Goal: Information Seeking & Learning: Find specific fact

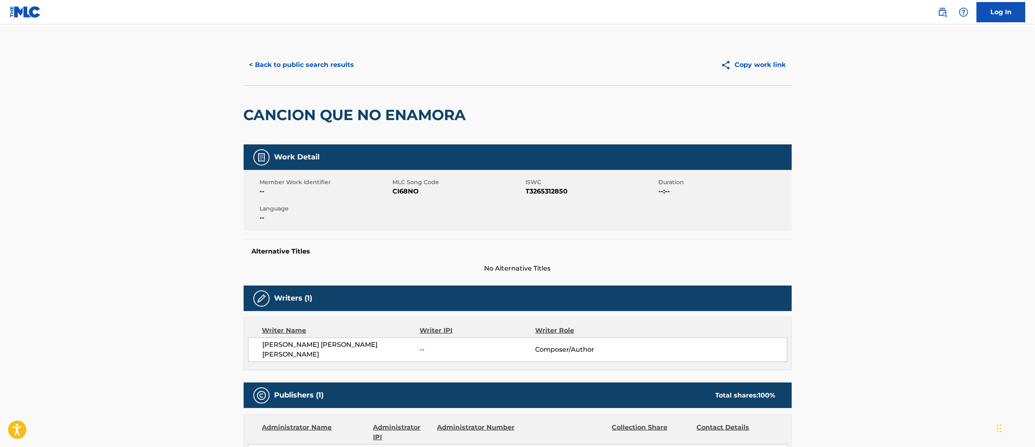
click at [333, 75] on div "< Back to public search results Copy work link" at bounding box center [518, 65] width 548 height 41
click at [293, 60] on button "< Back to public search results" at bounding box center [302, 65] width 116 height 20
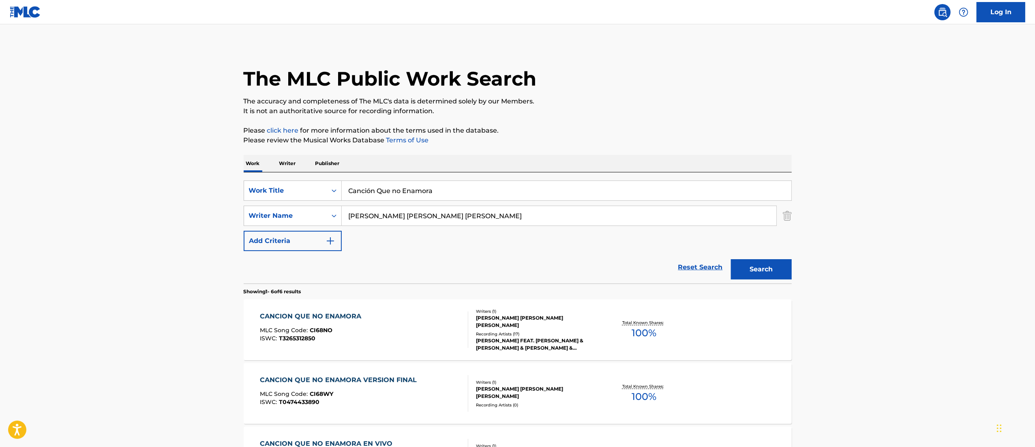
click at [443, 187] on input "Canción Que no Enamora" at bounding box center [567, 190] width 450 height 19
paste input "[US_STATE]"
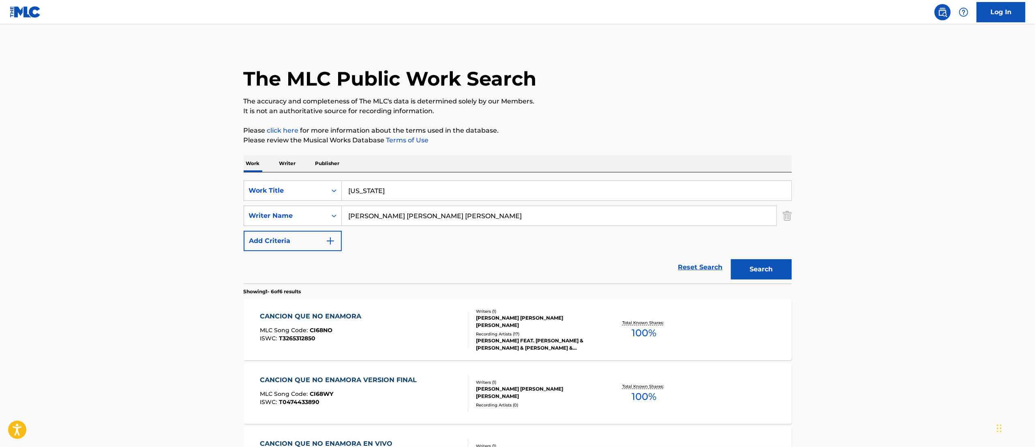
click at [731, 259] on button "Search" at bounding box center [761, 269] width 61 height 20
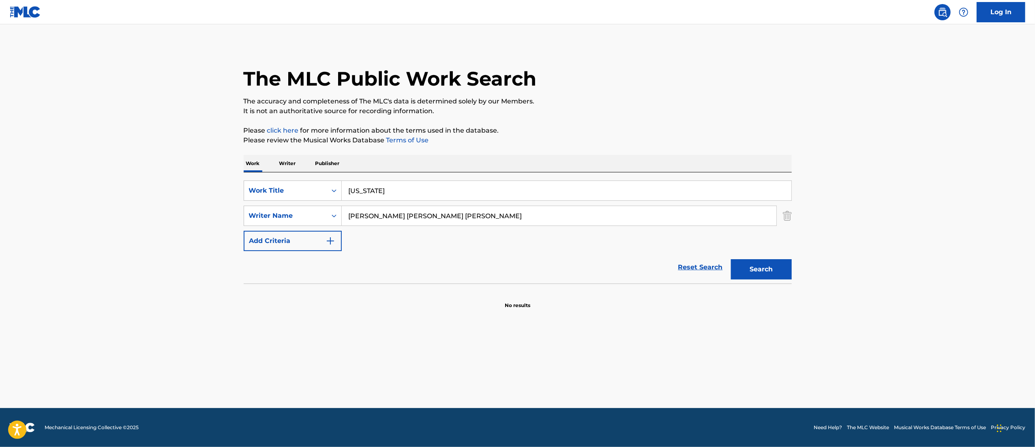
click at [731, 259] on button "Search" at bounding box center [761, 269] width 61 height 20
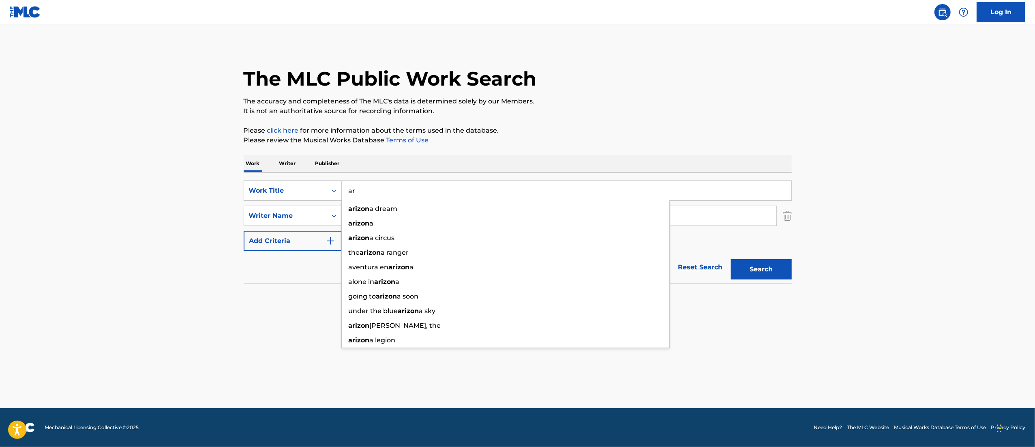
type input "a"
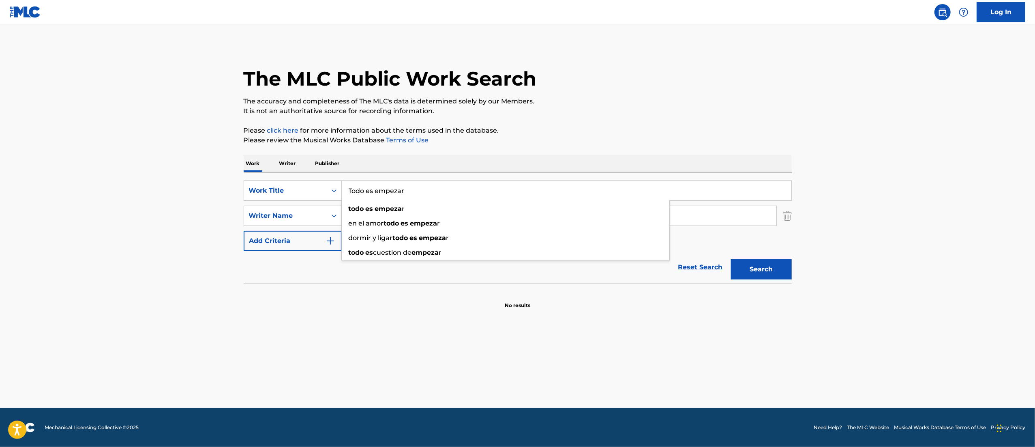
type input "Todo es empezar"
click at [731, 259] on button "Search" at bounding box center [761, 269] width 61 height 20
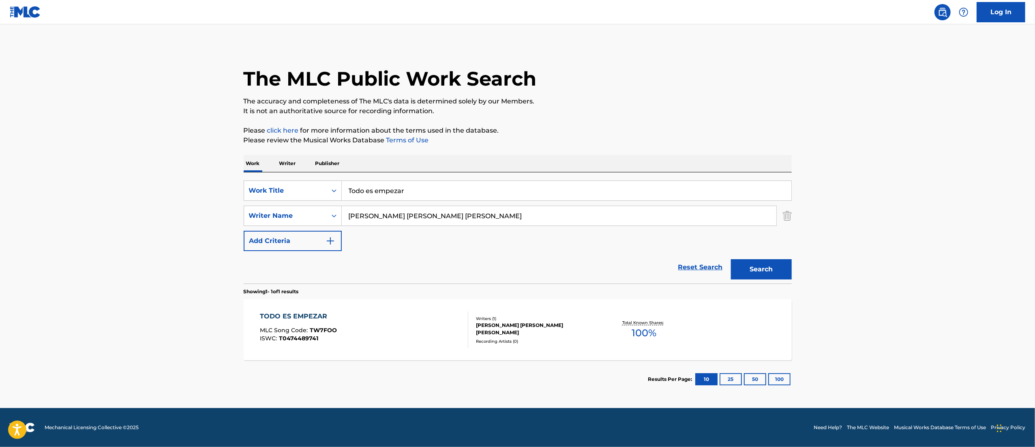
click at [379, 330] on div "TODO ES EMPEZAR MLC Song Code : TW7FOO ISWC : T0474489741" at bounding box center [364, 329] width 208 height 36
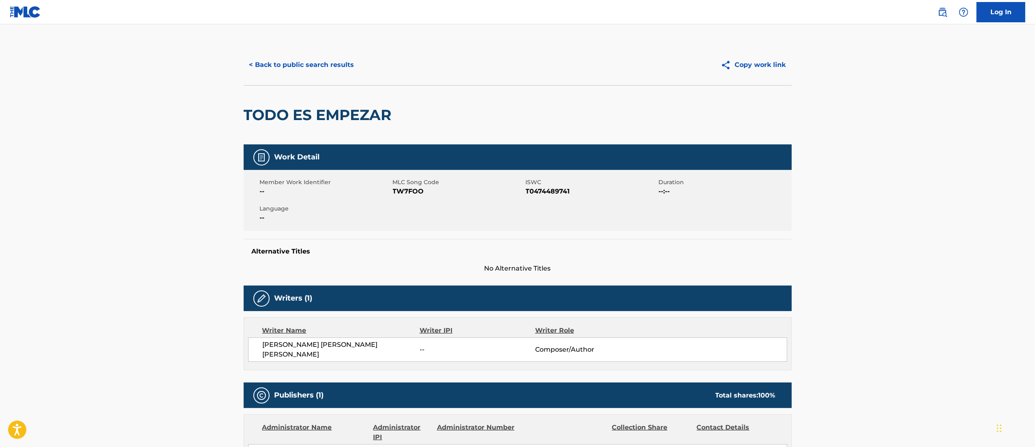
click at [275, 68] on button "< Back to public search results" at bounding box center [302, 65] width 116 height 20
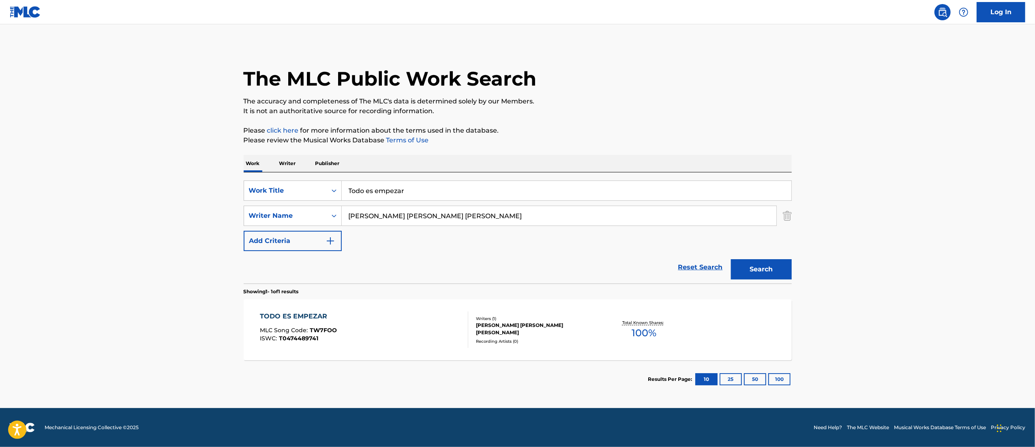
click at [440, 190] on input "Todo es empezar" at bounding box center [567, 190] width 450 height 19
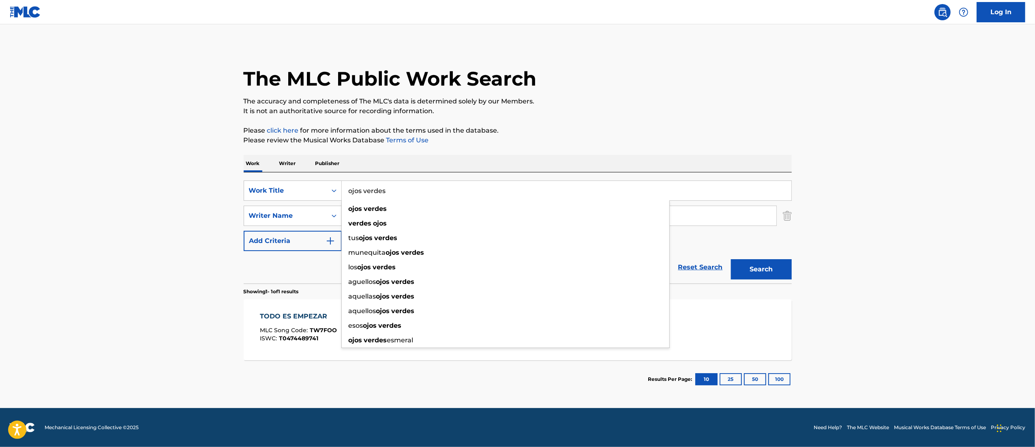
type input "ojos verdes"
click at [731, 259] on button "Search" at bounding box center [761, 269] width 61 height 20
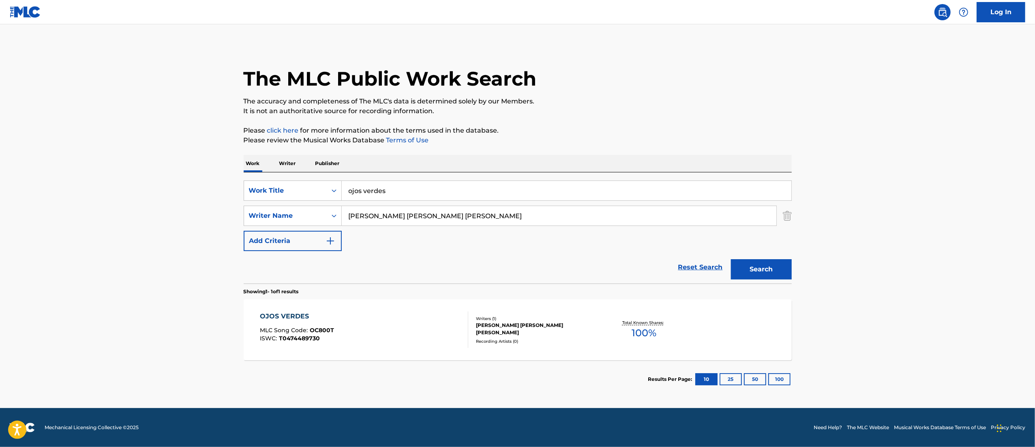
click at [517, 338] on div "Recording Artists ( 0 )" at bounding box center [537, 341] width 122 height 6
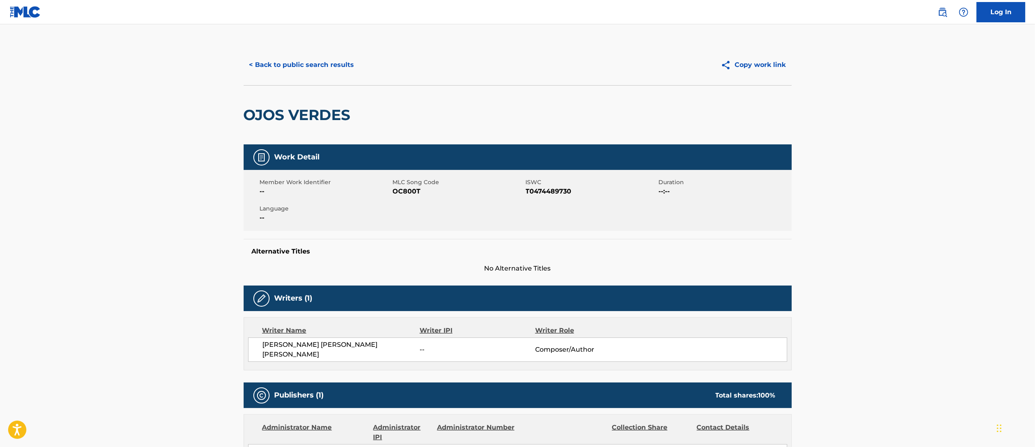
click at [312, 64] on button "< Back to public search results" at bounding box center [302, 65] width 116 height 20
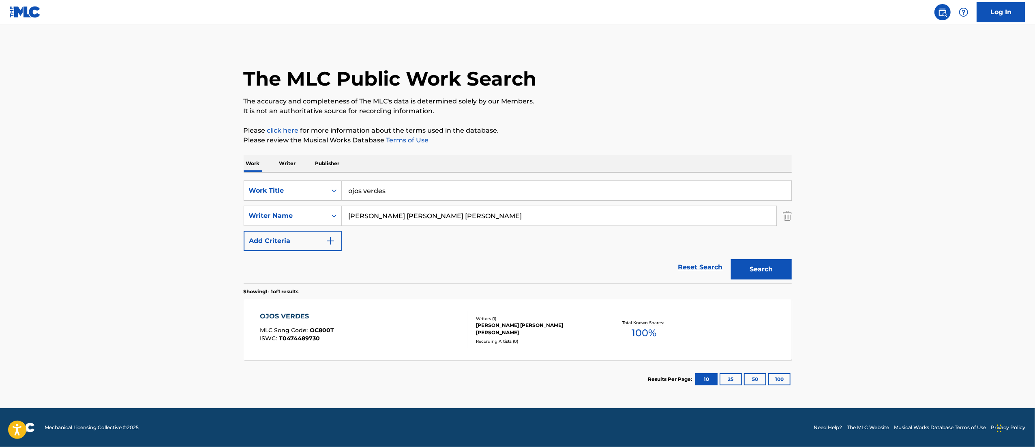
click at [439, 195] on input "ojos verdes" at bounding box center [567, 190] width 450 height 19
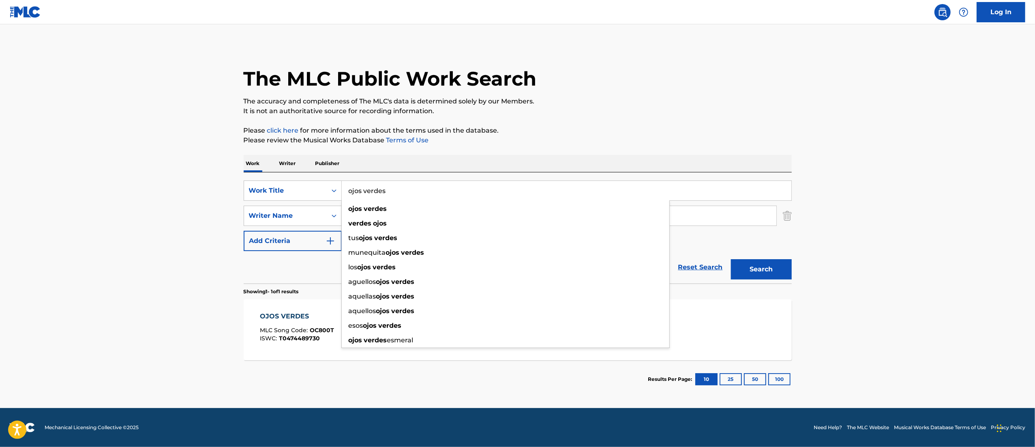
paste input "Regalo de Boda"
click at [731, 259] on button "Search" at bounding box center [761, 269] width 61 height 20
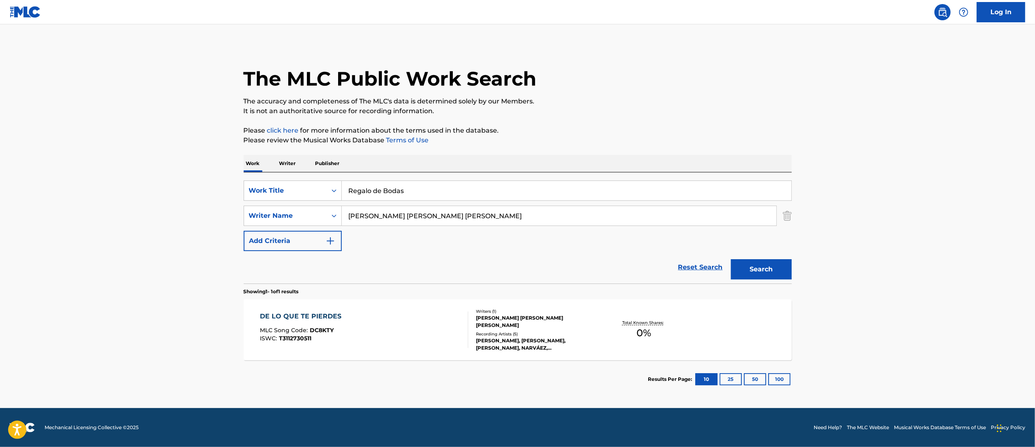
click at [912, 205] on main "The MLC Public Work Search The accuracy and completeness of The MLC's data is d…" at bounding box center [517, 216] width 1035 height 384
click at [750, 270] on button "Search" at bounding box center [761, 269] width 61 height 20
click at [419, 182] on input "Regalo de Bodas" at bounding box center [567, 190] width 450 height 19
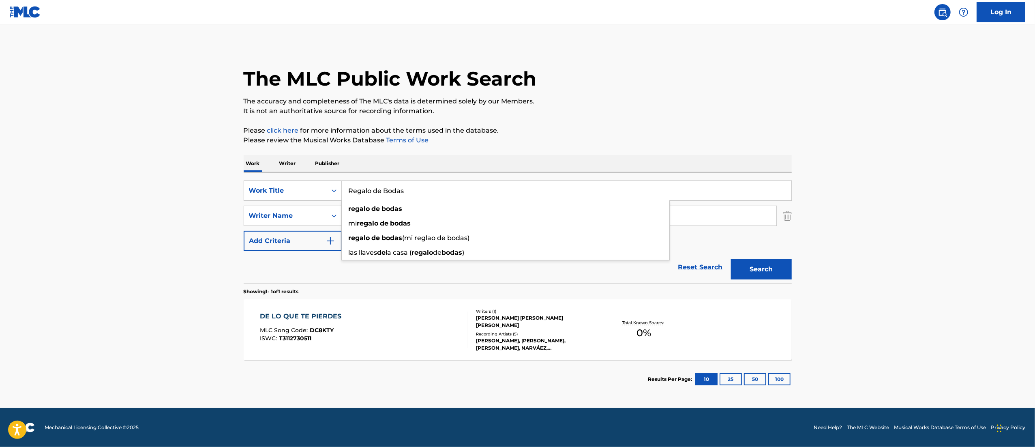
paste input "Sabes Bien"
click at [419, 182] on input "Sabes Bien" at bounding box center [567, 190] width 450 height 19
type input "+"
click at [731, 259] on button "Search" at bounding box center [761, 269] width 61 height 20
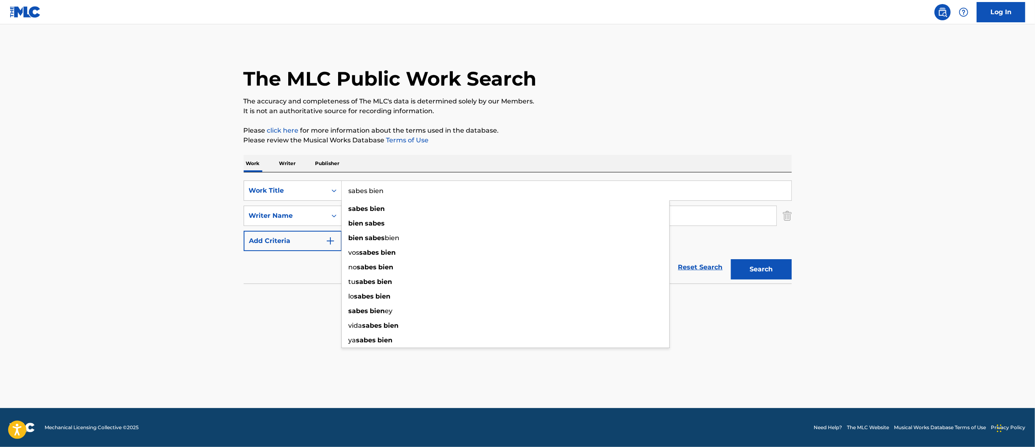
type input "sabes bien"
click at [731, 259] on button "Search" at bounding box center [761, 269] width 61 height 20
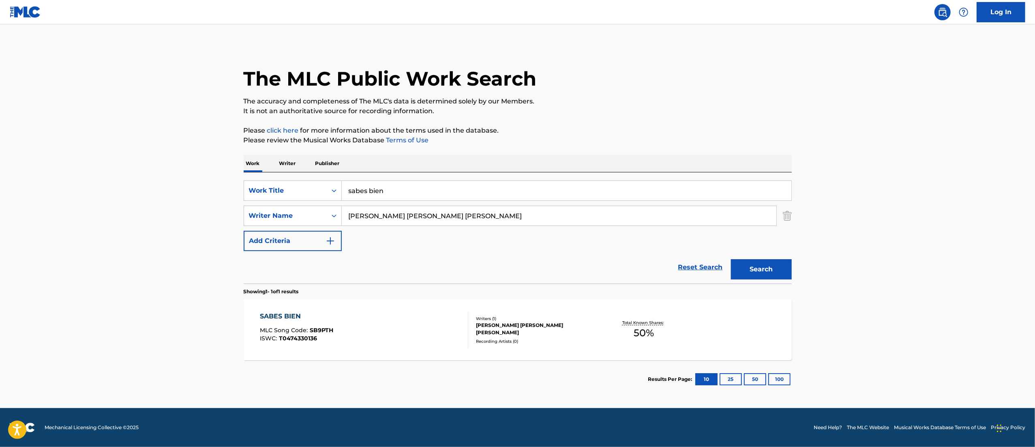
click at [383, 338] on div "SABES BIEN MLC Song Code : SB9PTH ISWC : T0474330136" at bounding box center [364, 329] width 208 height 36
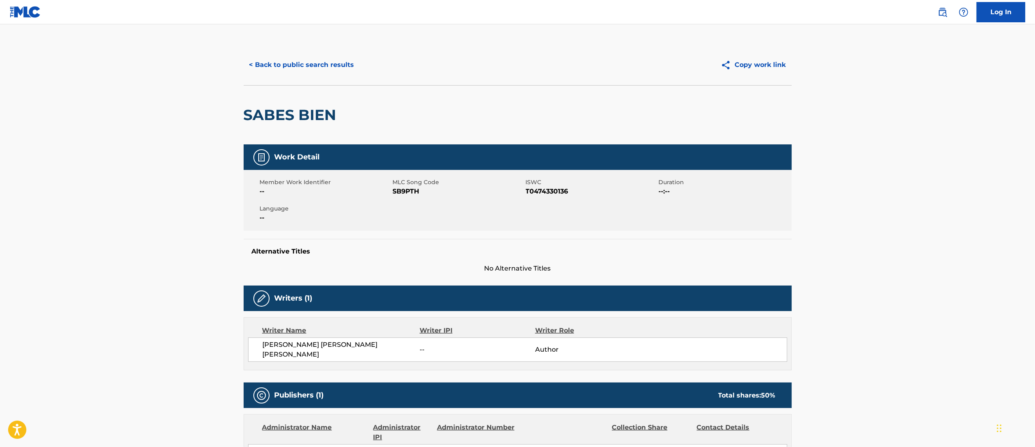
click at [320, 68] on button "< Back to public search results" at bounding box center [302, 65] width 116 height 20
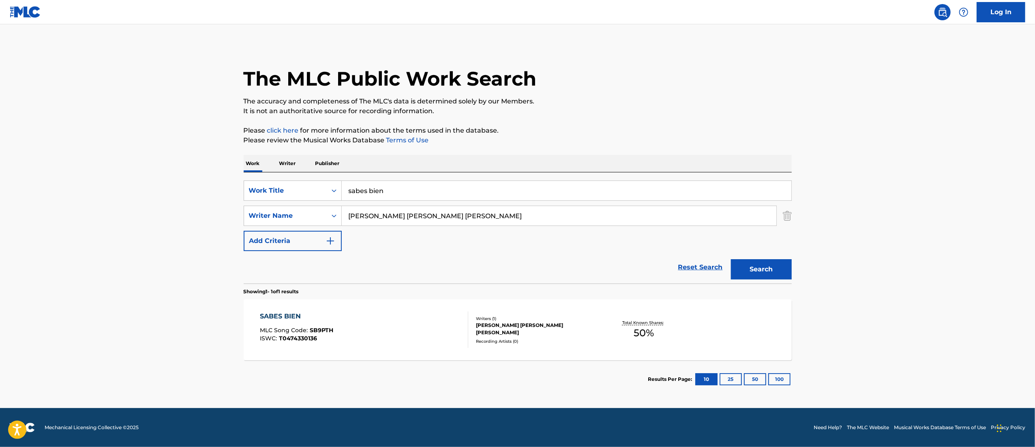
click at [414, 191] on input "sabes bien" at bounding box center [567, 190] width 450 height 19
paste input "me dejaste sin fe"
type input "me dejaste sin fe"
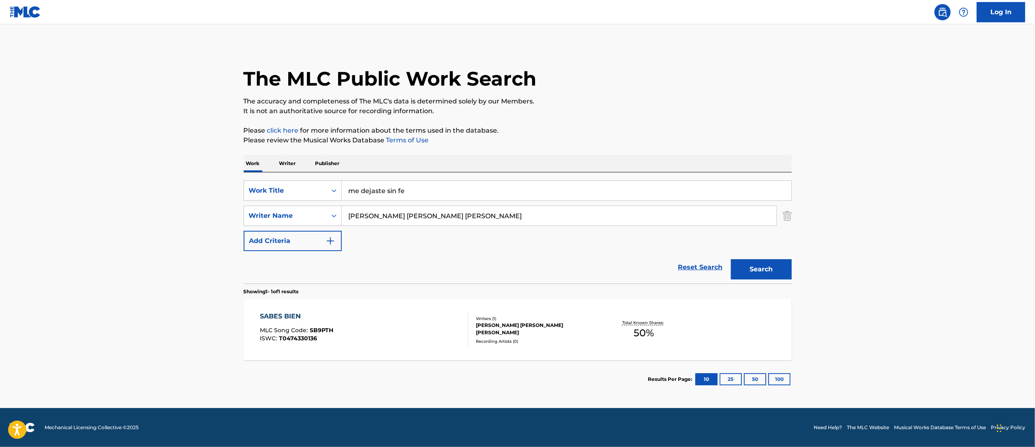
click at [545, 129] on p "Please click here for more information about the terms used in the database." at bounding box center [518, 131] width 548 height 10
click at [421, 217] on input "[PERSON_NAME] [PERSON_NAME] [PERSON_NAME]" at bounding box center [559, 215] width 435 height 19
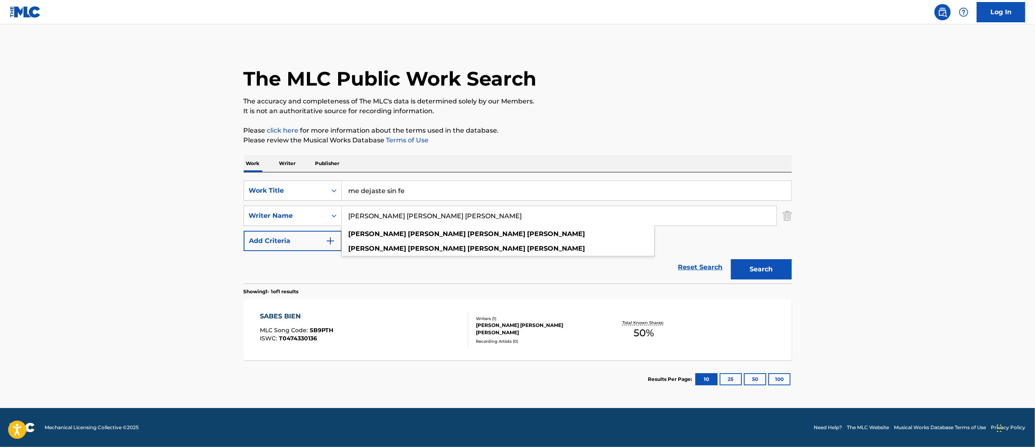
paste input "[PERSON_NAME]"
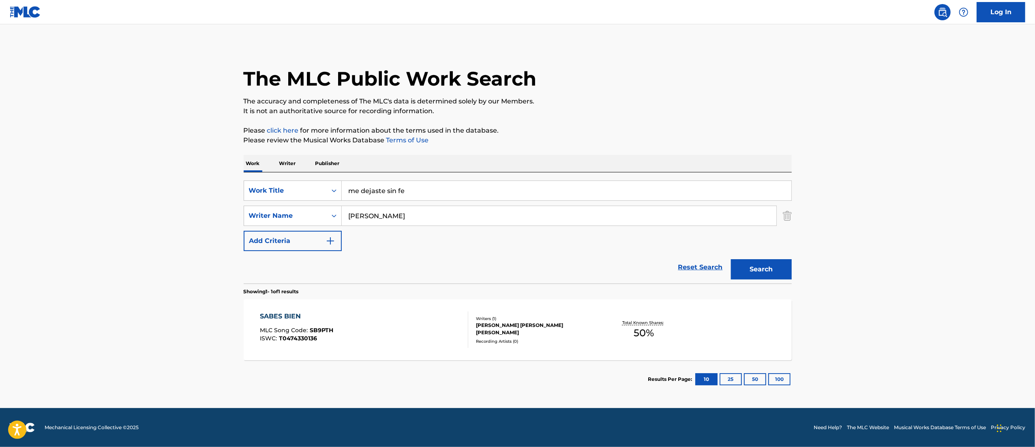
type input "[PERSON_NAME]"
click at [752, 270] on button "Search" at bounding box center [761, 269] width 61 height 20
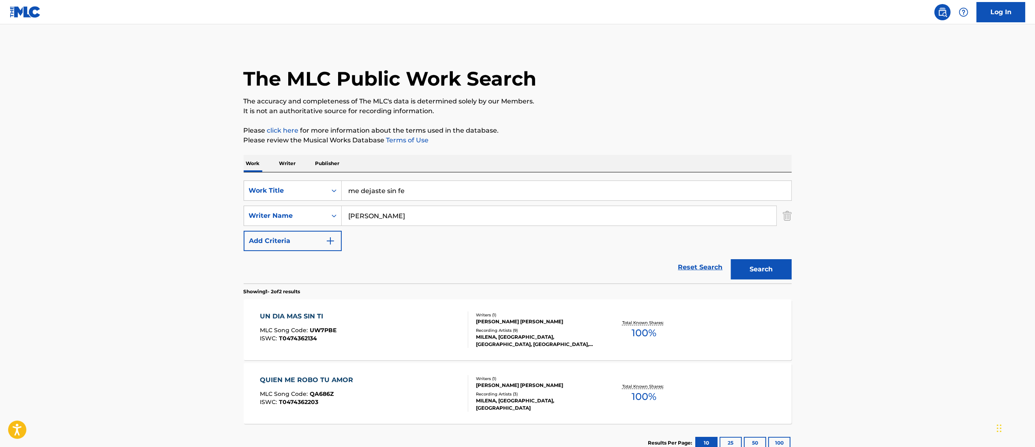
click at [389, 188] on input "me dejaste sin fe" at bounding box center [567, 190] width 450 height 19
paste input "PERDONAME"
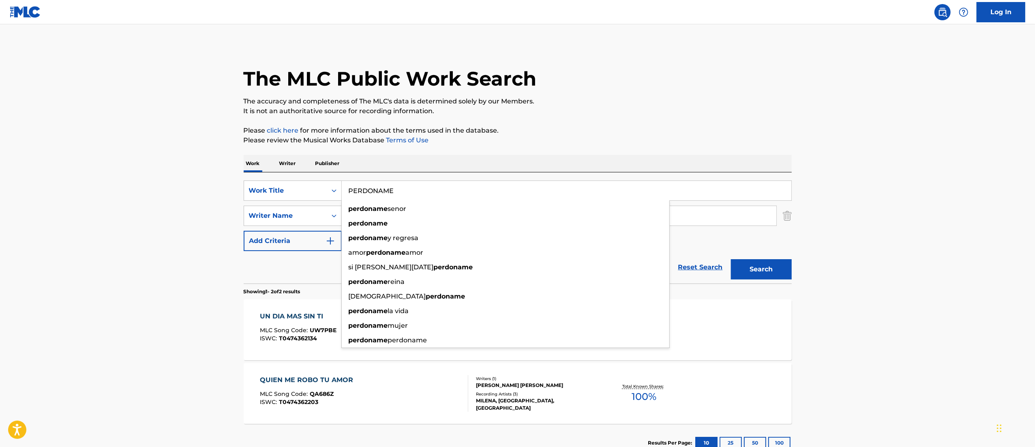
type input "PERDONAME"
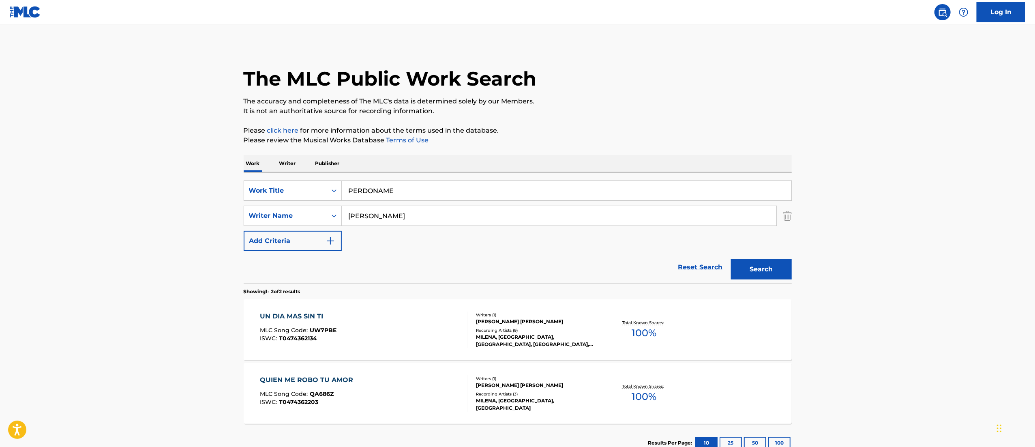
click at [762, 262] on button "Search" at bounding box center [761, 269] width 61 height 20
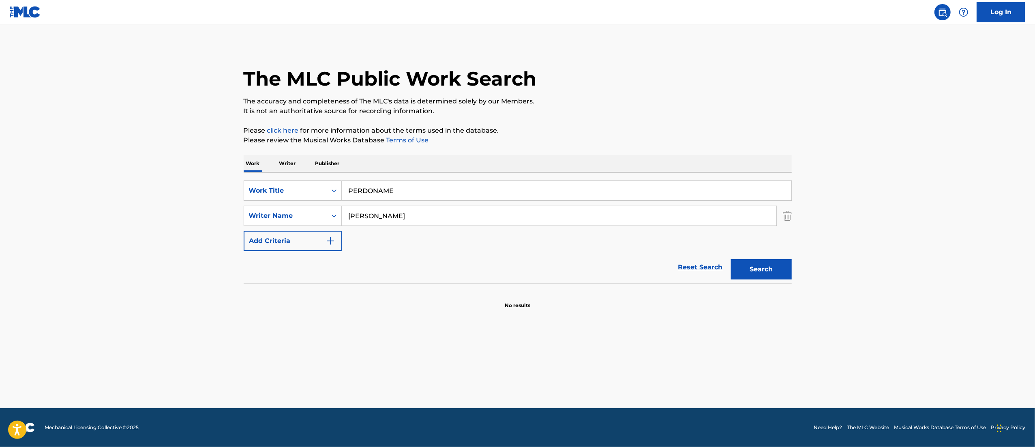
click at [762, 262] on button "Search" at bounding box center [761, 269] width 61 height 20
click at [762, 262] on div "Search" at bounding box center [759, 267] width 65 height 32
click at [762, 262] on button "Search" at bounding box center [761, 269] width 61 height 20
click at [443, 207] on input "[PERSON_NAME]" at bounding box center [559, 215] width 435 height 19
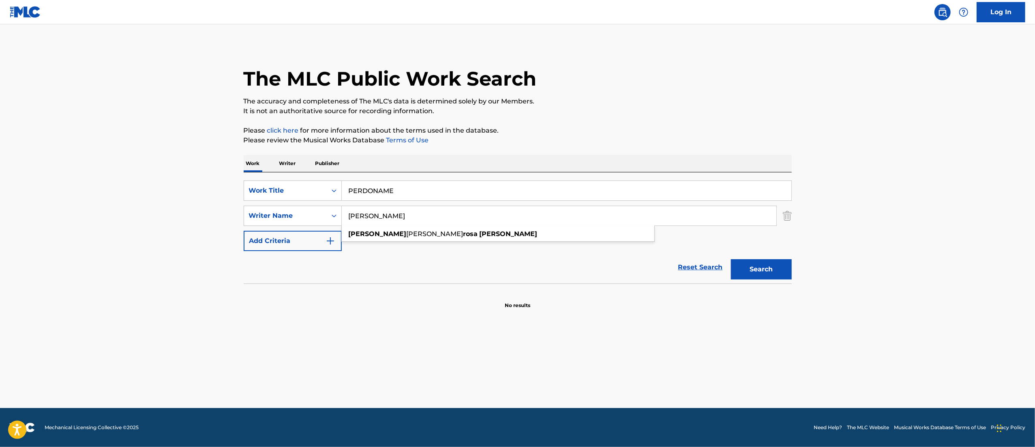
click at [756, 269] on button "Search" at bounding box center [761, 269] width 61 height 20
click at [659, 219] on input "[PERSON_NAME]" at bounding box center [559, 215] width 435 height 19
click at [416, 238] on div "[PERSON_NAME] [PERSON_NAME]" at bounding box center [498, 234] width 313 height 15
type input "[PERSON_NAME] [PERSON_NAME]"
click at [777, 266] on button "Search" at bounding box center [761, 269] width 61 height 20
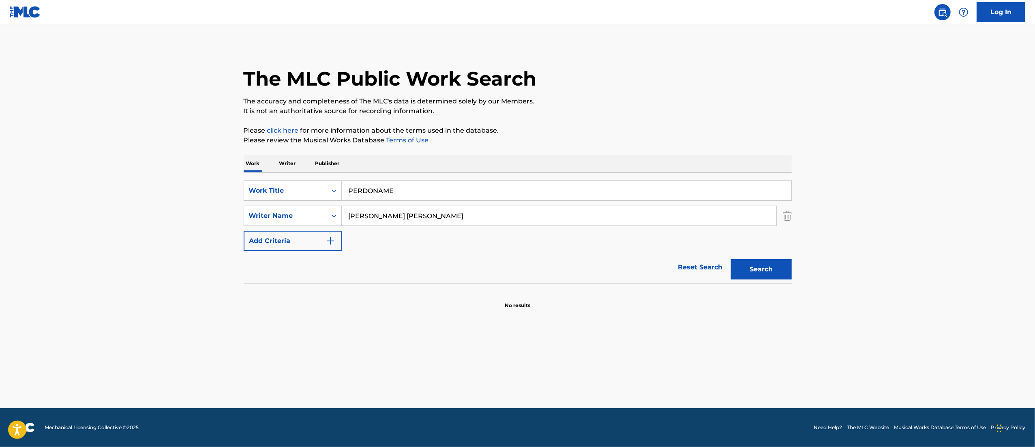
click at [435, 186] on input "PERDONAME" at bounding box center [567, 190] width 450 height 19
type input "e"
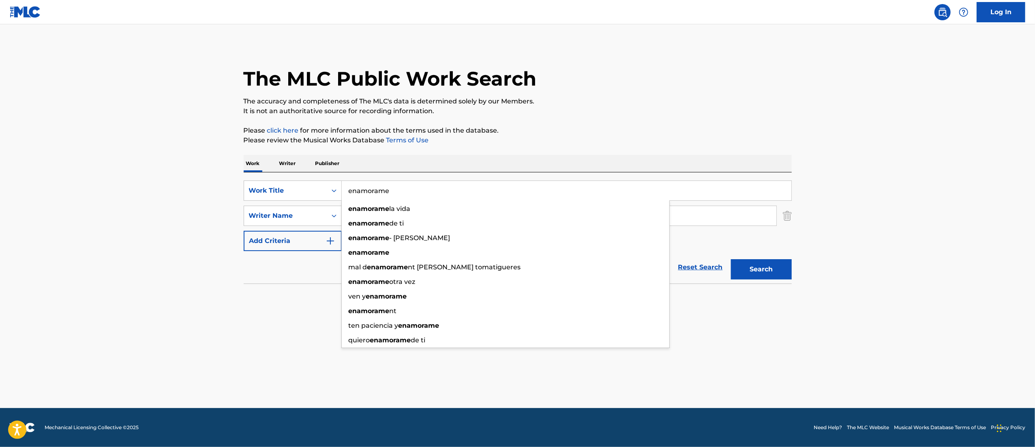
type input "enamorame"
click at [829, 223] on main "The MLC Public Work Search The accuracy and completeness of The MLC's data is d…" at bounding box center [517, 216] width 1035 height 384
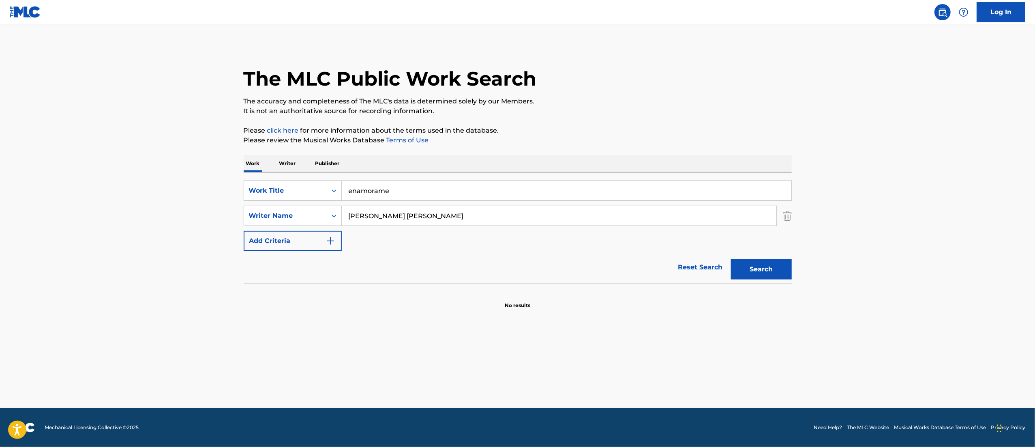
click at [748, 273] on button "Search" at bounding box center [761, 269] width 61 height 20
click at [456, 210] on input "[PERSON_NAME] [PERSON_NAME]" at bounding box center [559, 215] width 435 height 19
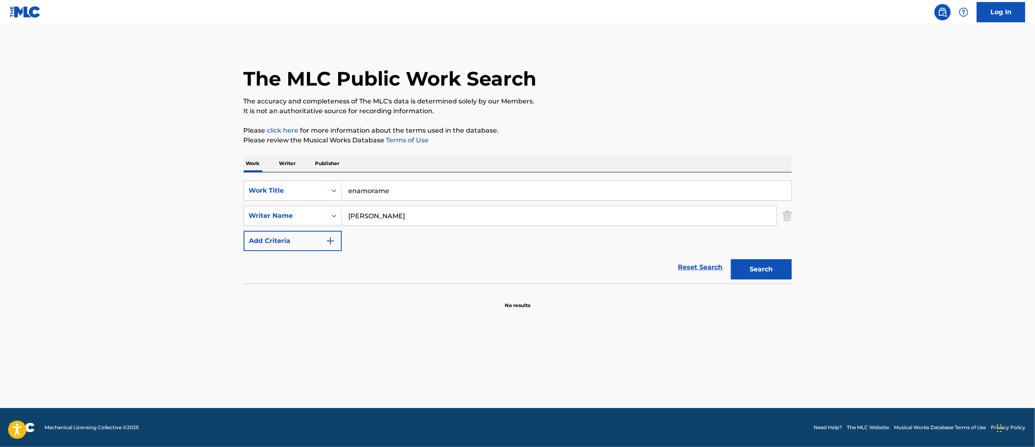
type input "[PERSON_NAME]"
click at [755, 261] on button "Search" at bounding box center [761, 269] width 61 height 20
click at [414, 180] on div "enamorame" at bounding box center [567, 190] width 450 height 20
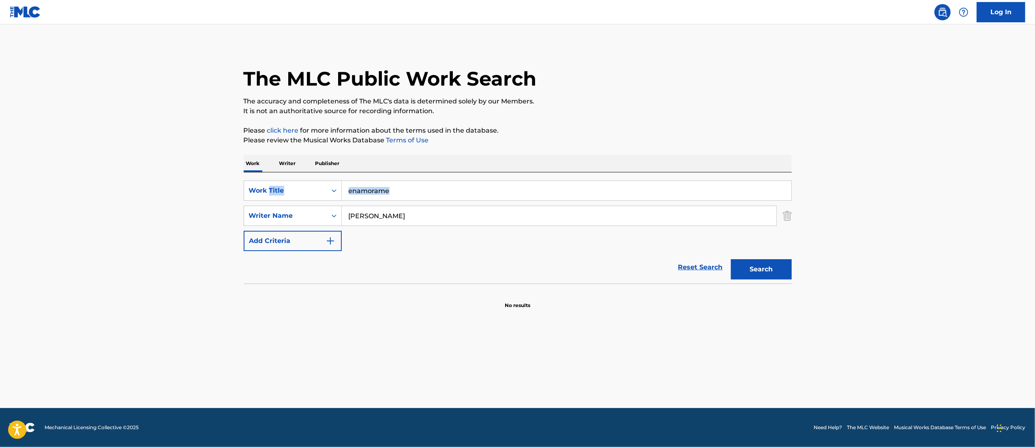
click at [409, 182] on input "enamorame" at bounding box center [567, 190] width 450 height 19
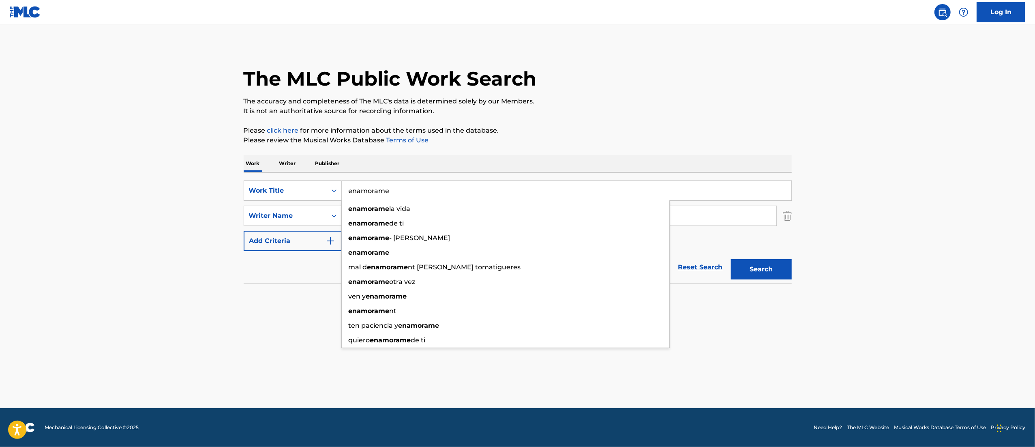
paste input "MUEVALO"
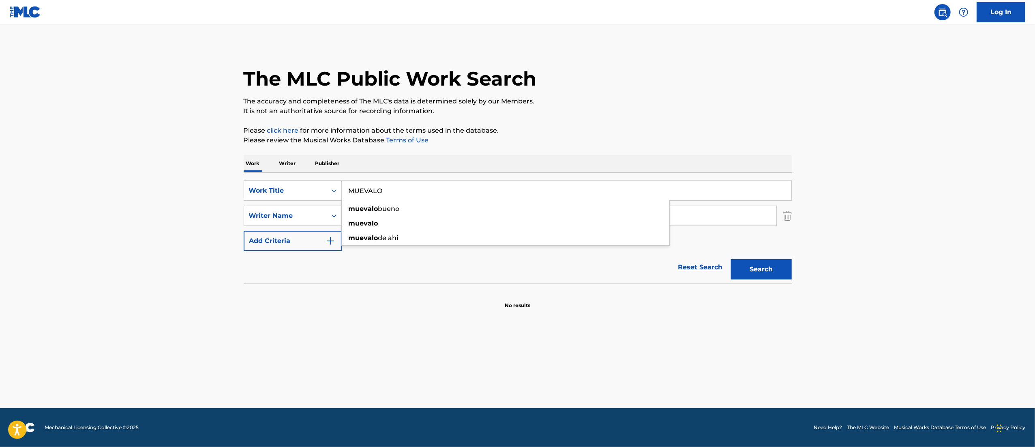
click at [731, 259] on button "Search" at bounding box center [761, 269] width 61 height 20
click at [805, 255] on main "The MLC Public Work Search The accuracy and completeness of The MLC's data is d…" at bounding box center [517, 216] width 1035 height 384
click at [766, 267] on button "Search" at bounding box center [761, 269] width 61 height 20
drag, startPoint x: 421, startPoint y: 196, endPoint x: 138, endPoint y: 204, distance: 282.8
click at [138, 204] on main "The MLC Public Work Search The accuracy and completeness of The MLC's data is d…" at bounding box center [517, 216] width 1035 height 384
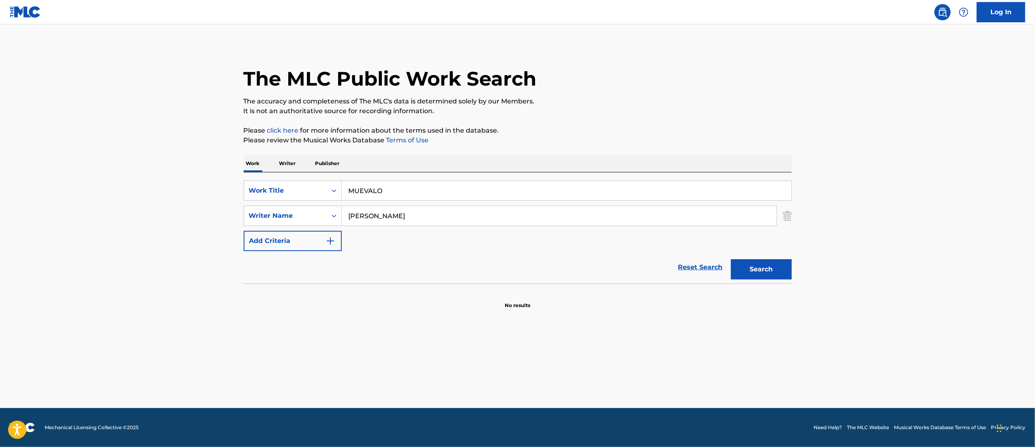
paste input "RIO EL AMOR"
click at [731, 259] on button "Search" at bounding box center [761, 269] width 61 height 20
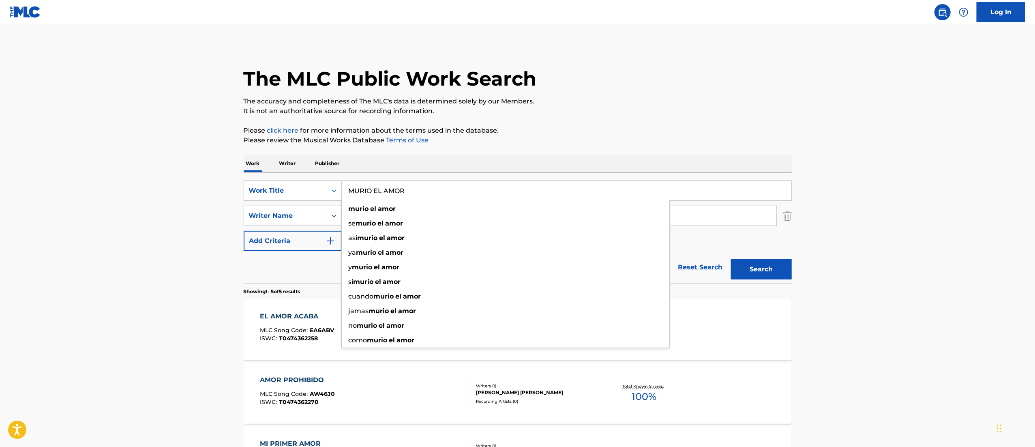
click at [968, 233] on main "The MLC Public Work Search The accuracy and completeness of The MLC's data is d…" at bounding box center [517, 340] width 1035 height 633
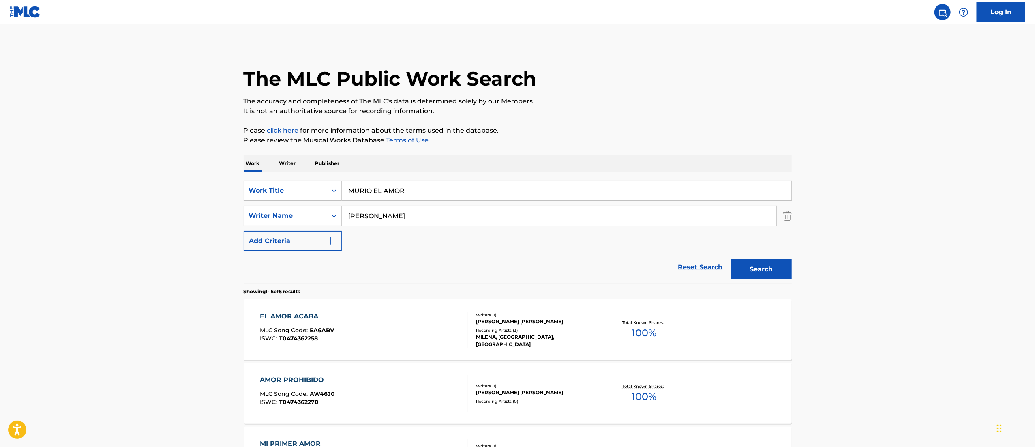
drag, startPoint x: 439, startPoint y: 191, endPoint x: 146, endPoint y: 157, distance: 294.4
click at [146, 157] on main "The MLC Public Work Search The accuracy and completeness of The MLC's data is d…" at bounding box center [517, 340] width 1035 height 633
paste input "EL AMOR SE ACABO"
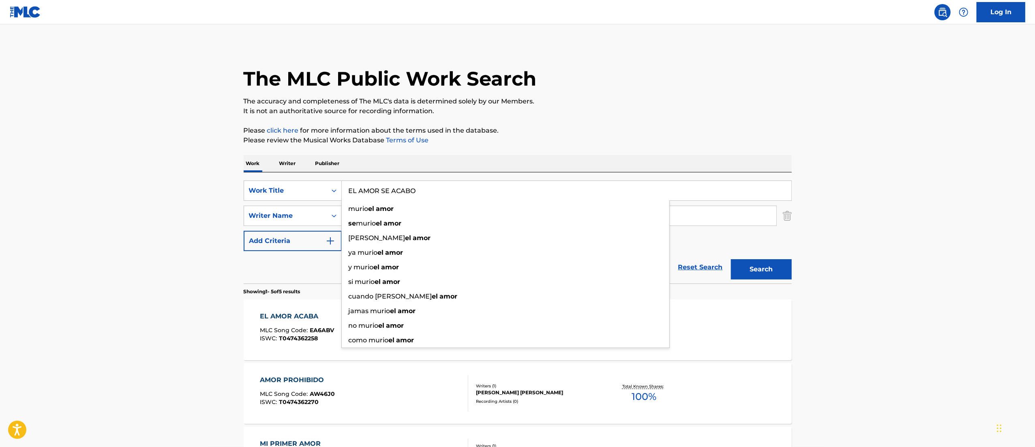
click at [731, 259] on button "Search" at bounding box center [761, 269] width 61 height 20
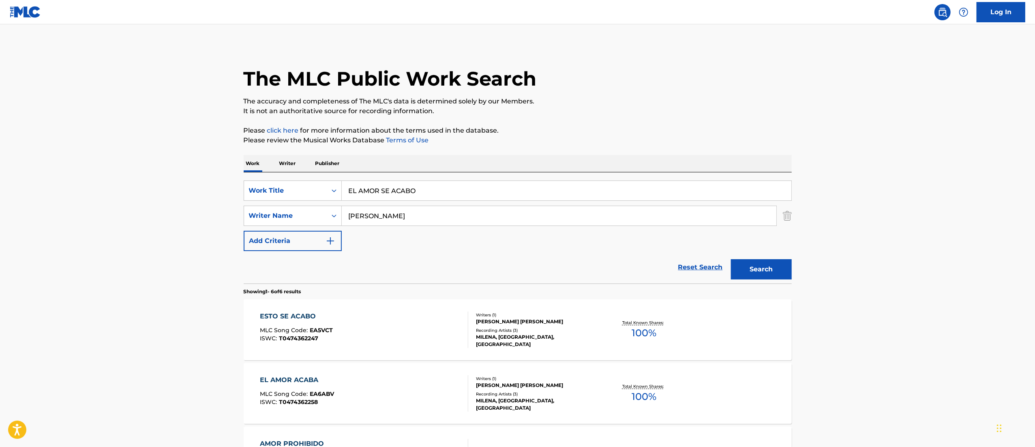
click at [901, 90] on main "The MLC Public Work Search The accuracy and completeness of The MLC's data is d…" at bounding box center [517, 372] width 1035 height 696
click at [427, 188] on input "EL AMOR SE ACABO" at bounding box center [567, 190] width 450 height 19
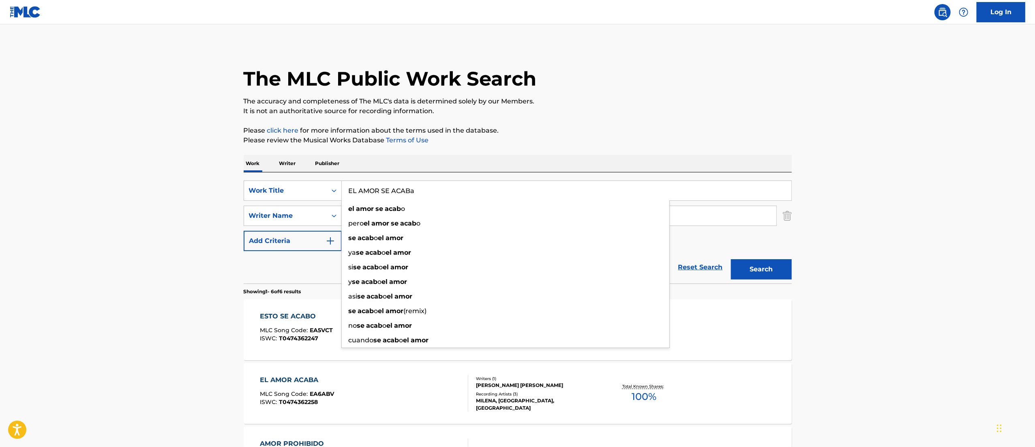
type input "EL AMOR SE ACABa"
click at [731, 259] on button "Search" at bounding box center [761, 269] width 61 height 20
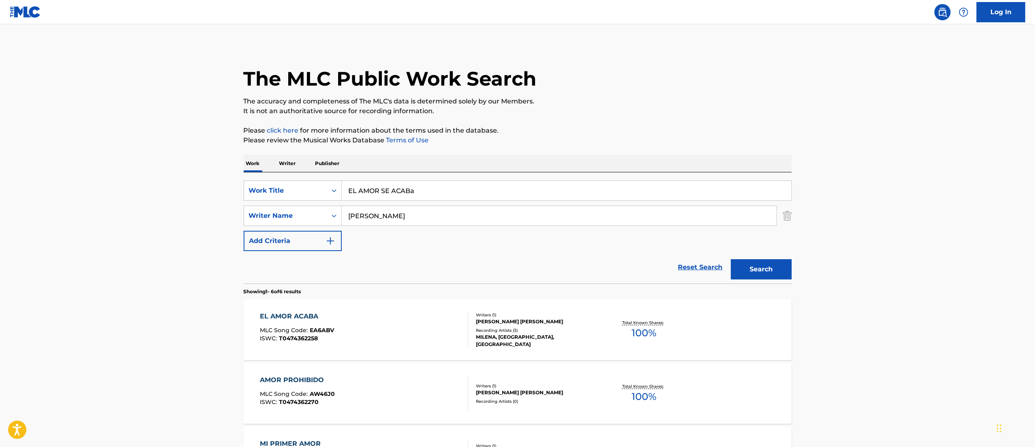
click at [535, 332] on div "Recording Artists ( 3 )" at bounding box center [537, 330] width 122 height 6
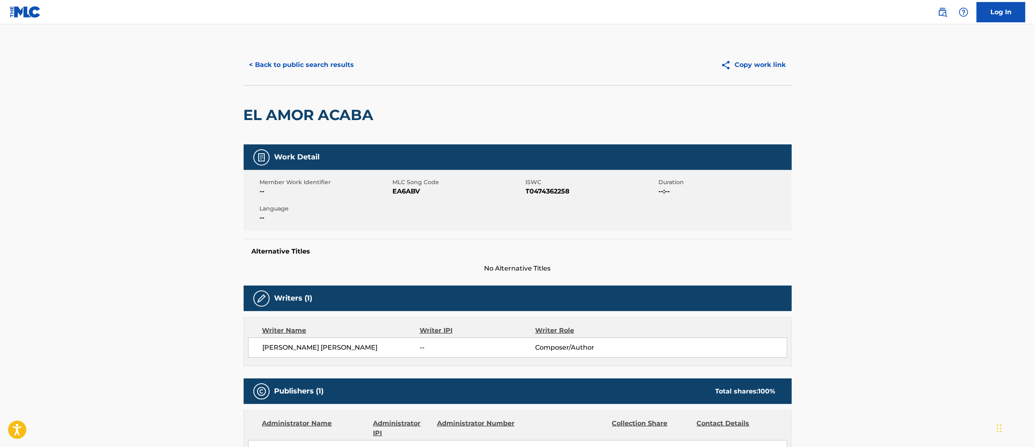
click at [296, 69] on button "< Back to public search results" at bounding box center [302, 65] width 116 height 20
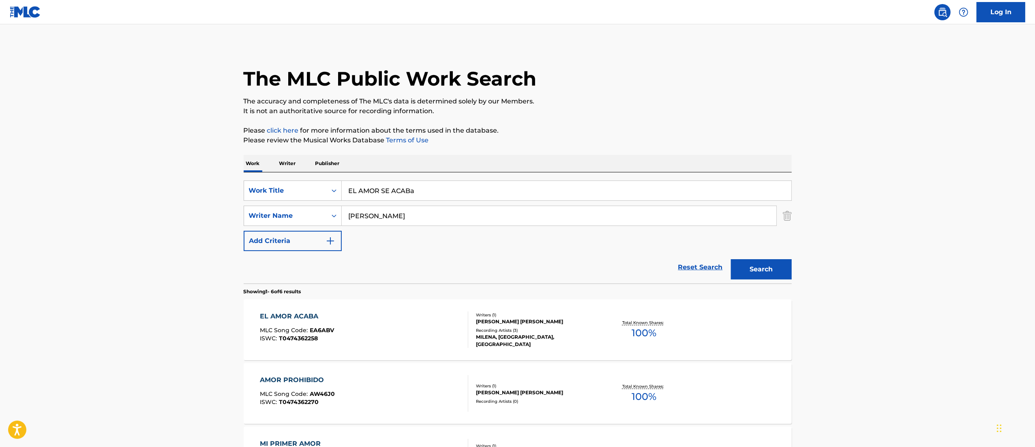
click at [434, 204] on div "SearchWithCriteria7396f85d-7085-4e26-a0a2-24ef8715a871 Work Title EL AMOR SE AC…" at bounding box center [518, 215] width 548 height 71
click at [435, 194] on input "EL AMOR SE ACABa" at bounding box center [567, 190] width 450 height 19
paste input "Que Manera de Amarte"
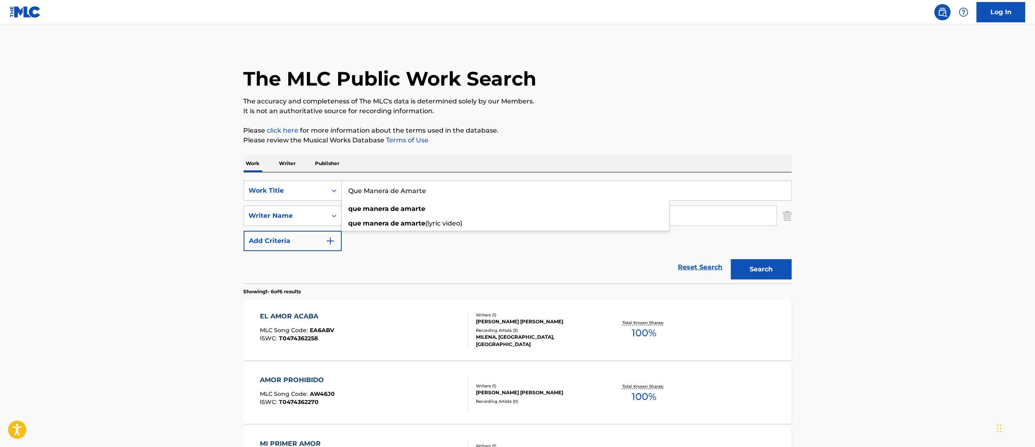
type input "Que Manera de Amarte"
drag, startPoint x: 440, startPoint y: 219, endPoint x: 0, endPoint y: 191, distance: 440.5
click at [0, 191] on main "The MLC Public Work Search The accuracy and completeness of The MLC's data is d…" at bounding box center [517, 372] width 1035 height 696
paste input "[PERSON_NAME] [PERSON_NAME] [PERSON_NAME]"
type input "[PERSON_NAME] [PERSON_NAME] [PERSON_NAME]"
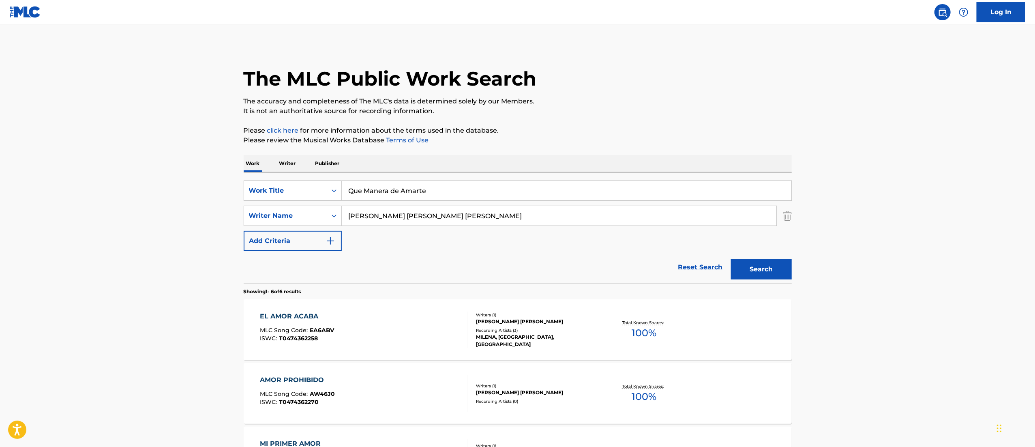
click at [731, 259] on button "Search" at bounding box center [761, 269] width 61 height 20
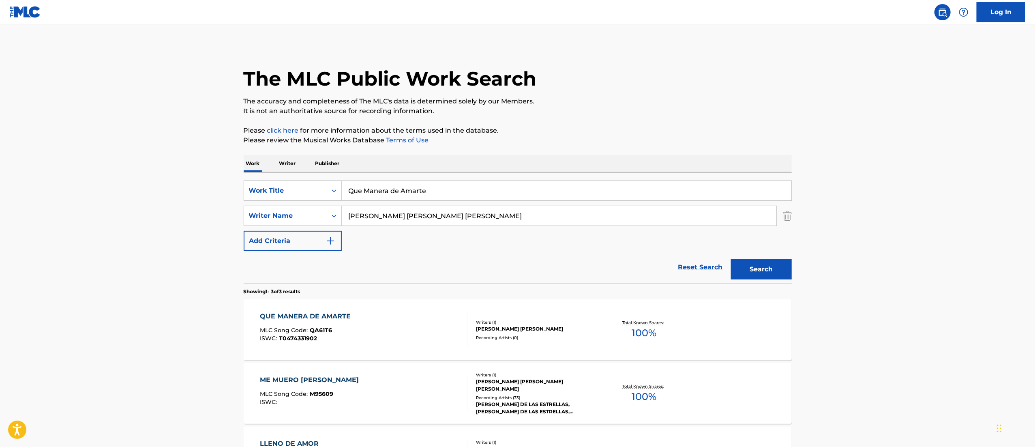
click at [410, 320] on div "QUE MANERA DE AMARTE MLC Song Code : QA61T6 ISWC : T0474331902" at bounding box center [364, 329] width 208 height 36
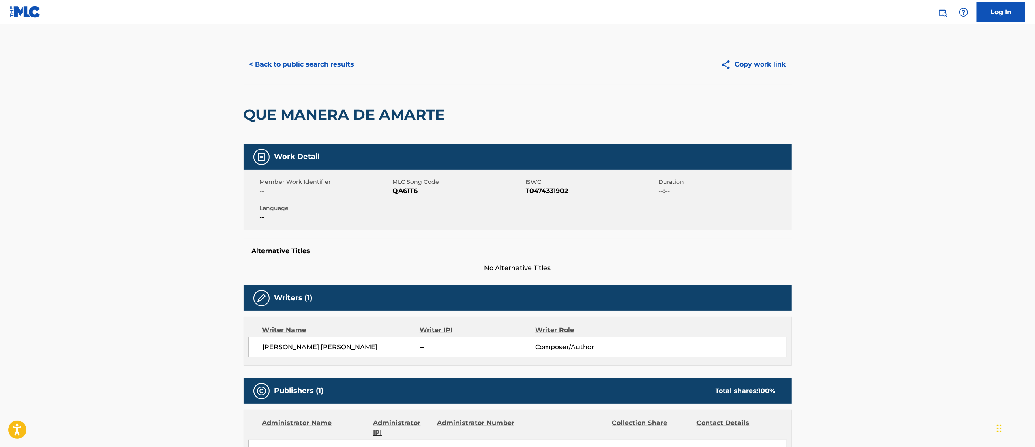
scroll to position [1, 0]
click at [554, 194] on span "T0474331902" at bounding box center [591, 191] width 131 height 10
copy span "T0474331902"
